Goal: Use online tool/utility: Utilize a website feature to perform a specific function

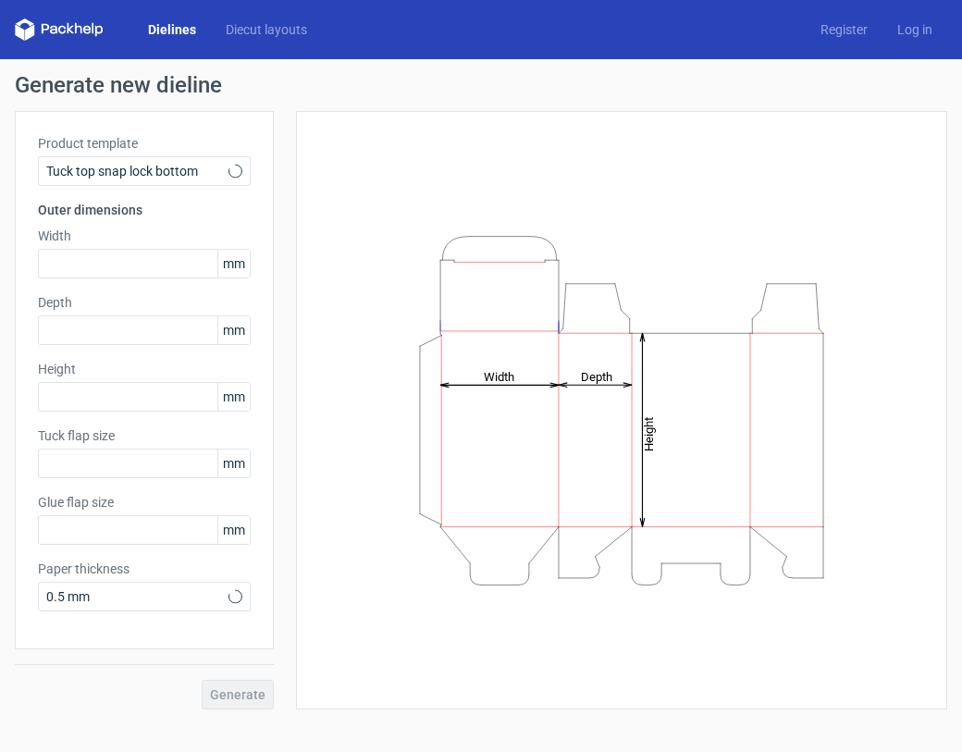
type input "15"
type input "10"
click at [178, 25] on link "Dielines" at bounding box center [172, 29] width 78 height 18
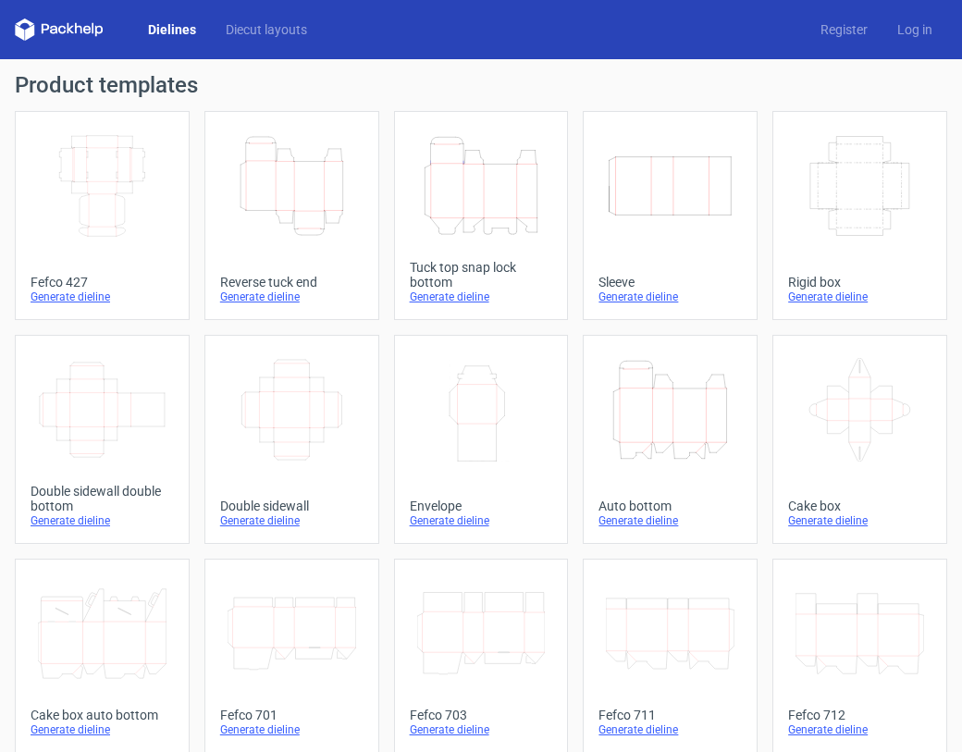
click at [276, 206] on icon "Height Depth Width" at bounding box center [292, 186] width 129 height 104
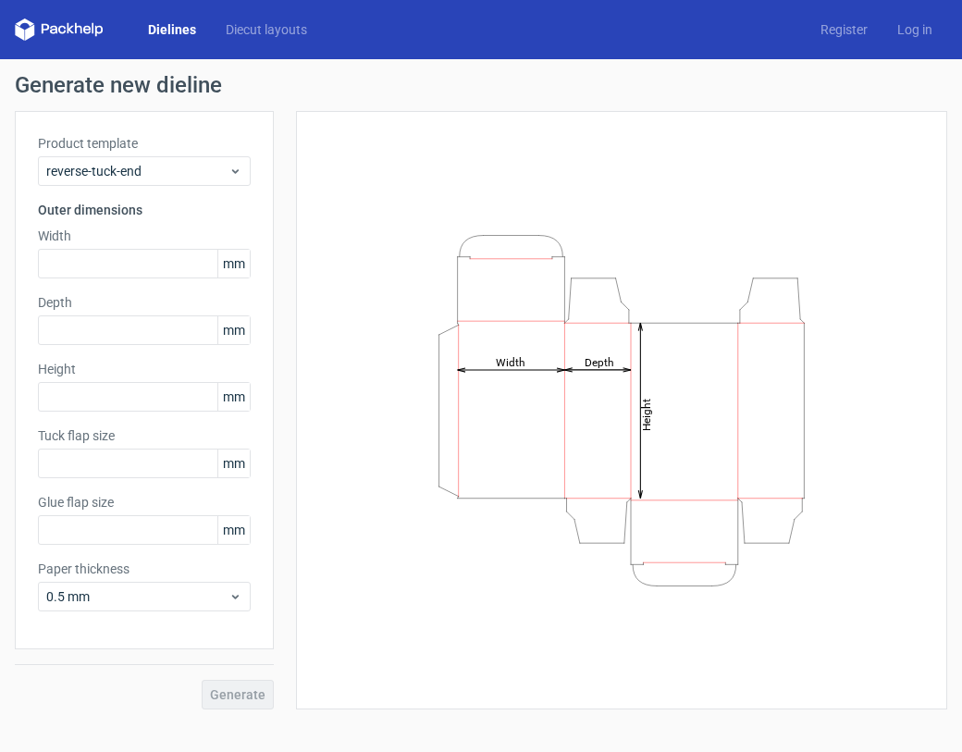
type input "15"
type input "10"
